Goal: Transaction & Acquisition: Subscribe to service/newsletter

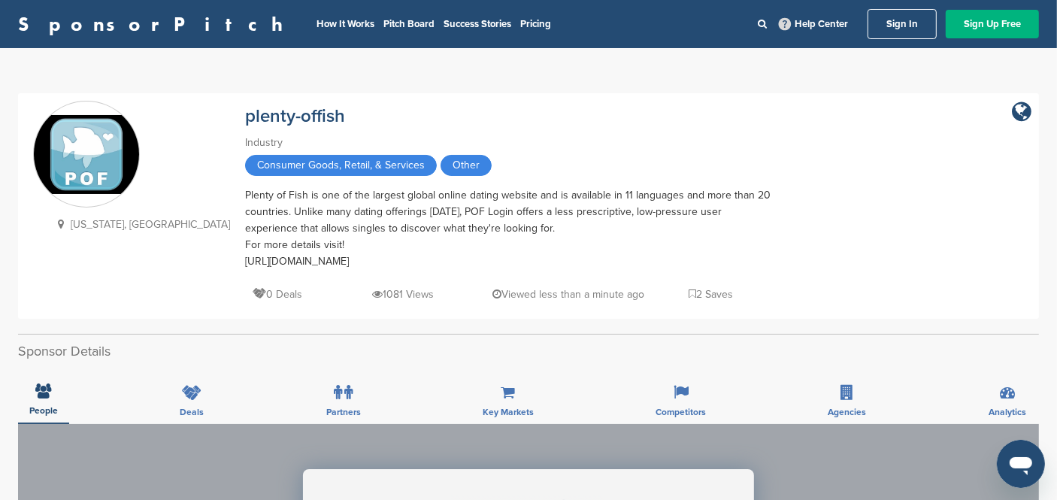
click at [965, 28] on link "Sign Up Free" at bounding box center [992, 24] width 93 height 29
